Goal: Navigation & Orientation: Go to known website

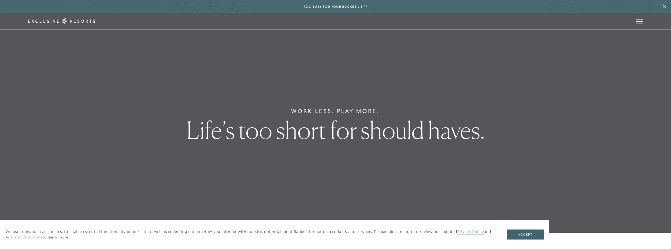
drag, startPoint x: 609, startPoint y: 10, endPoint x: 444, endPoint y: 66, distance: 174.6
click at [609, 10] on div "Too busy for your bucket list?" at bounding box center [335, 6] width 671 height 13
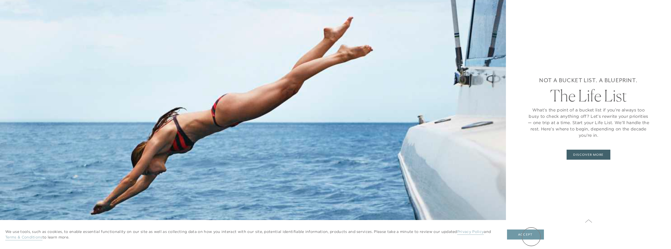
click at [532, 237] on button "Accept" at bounding box center [525, 235] width 37 height 10
click at [531, 236] on button "Accept" at bounding box center [525, 235] width 37 height 10
click at [526, 236] on button "Accept" at bounding box center [525, 235] width 37 height 10
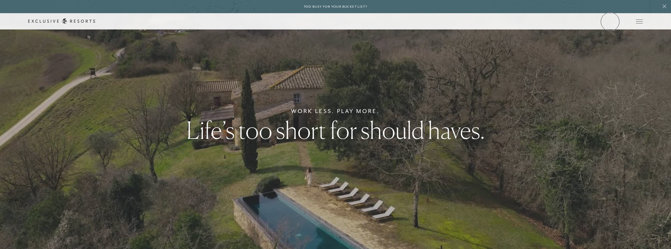
click at [0, 0] on link "Member Login" at bounding box center [0, 0] width 0 height 0
